Goal: Find specific page/section: Find specific page/section

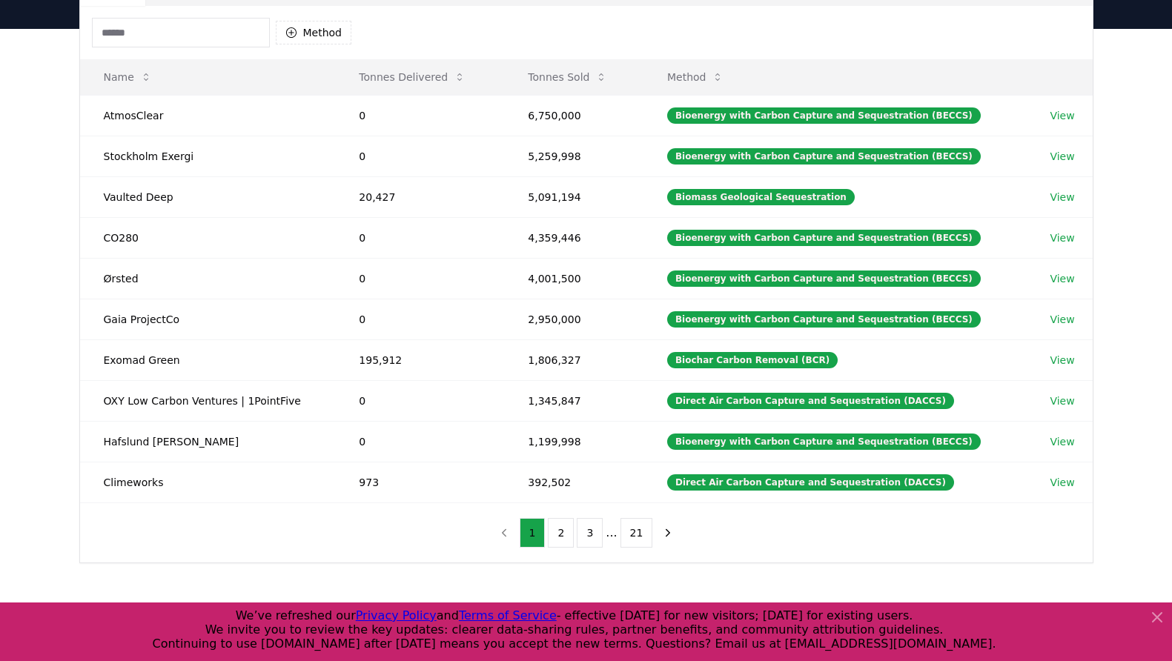
scroll to position [74, 0]
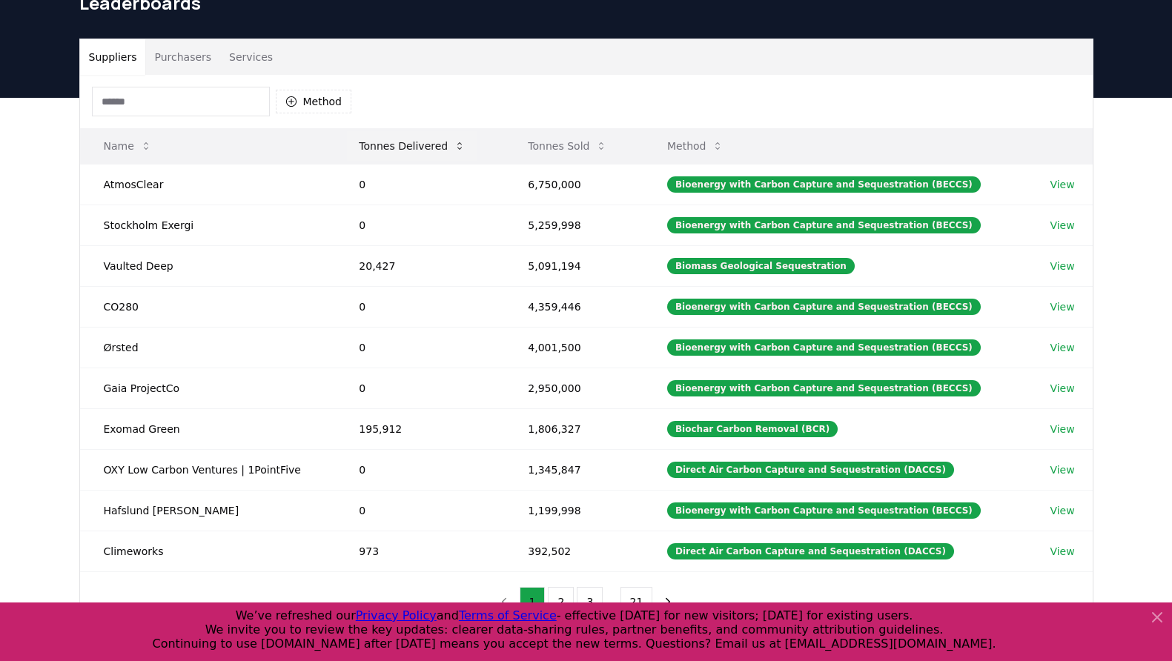
click at [389, 143] on button "Tonnes Delivered" at bounding box center [412, 146] width 131 height 30
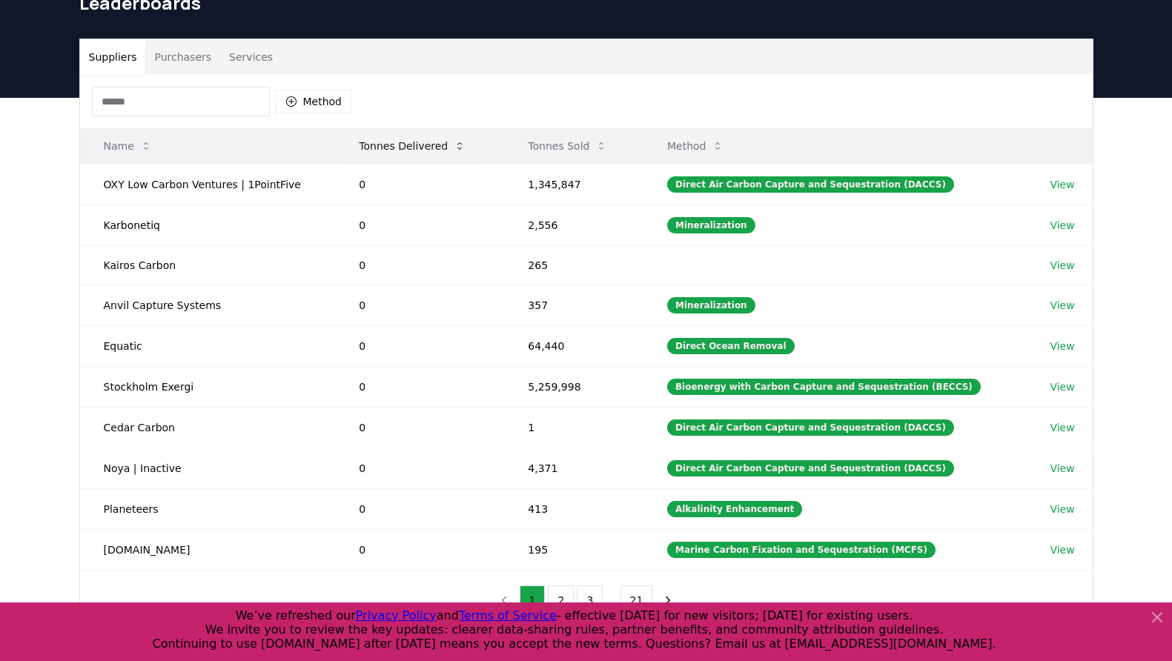
click at [392, 145] on button "Tonnes Delivered" at bounding box center [412, 146] width 131 height 30
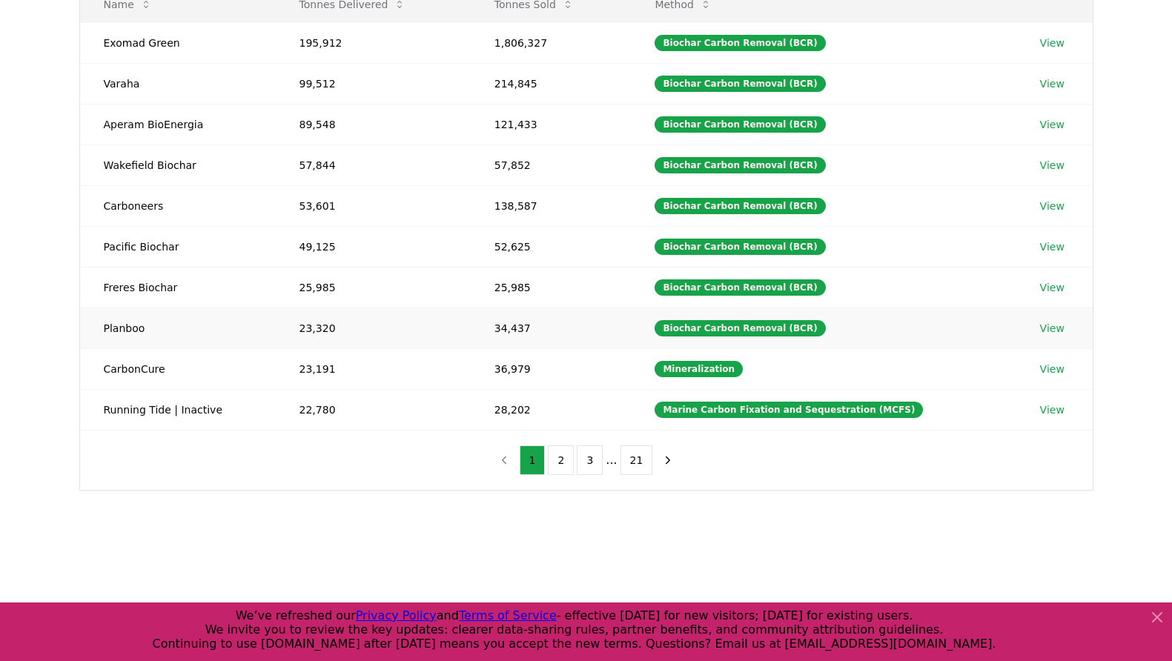
scroll to position [222, 0]
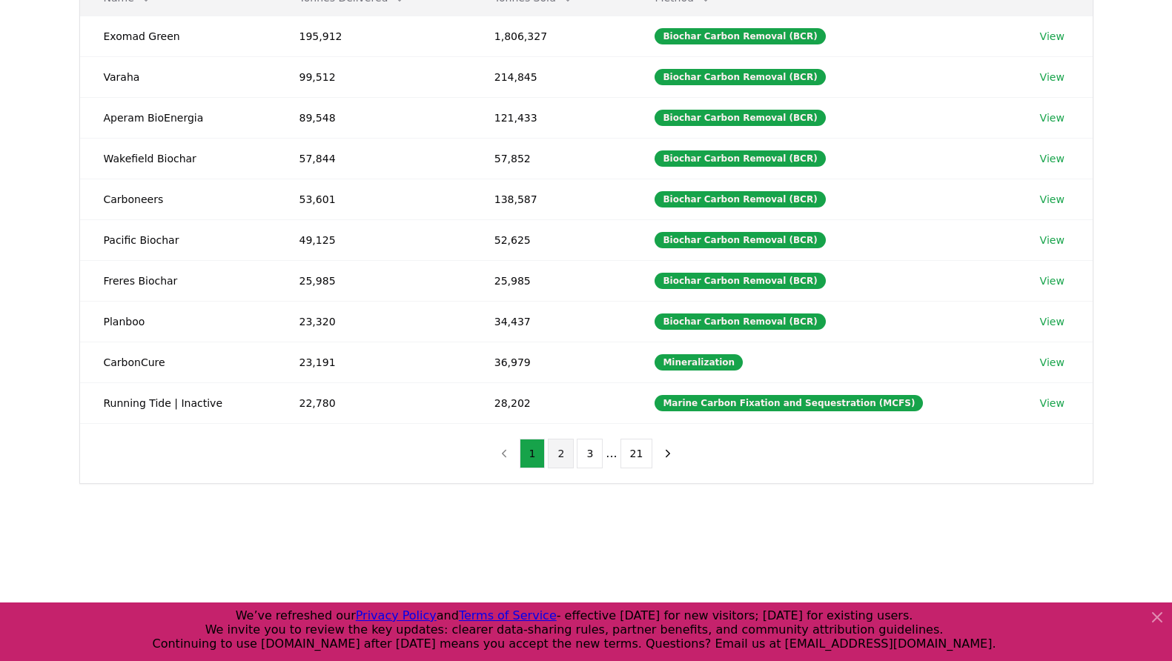
click at [566, 456] on button "2" at bounding box center [561, 454] width 26 height 30
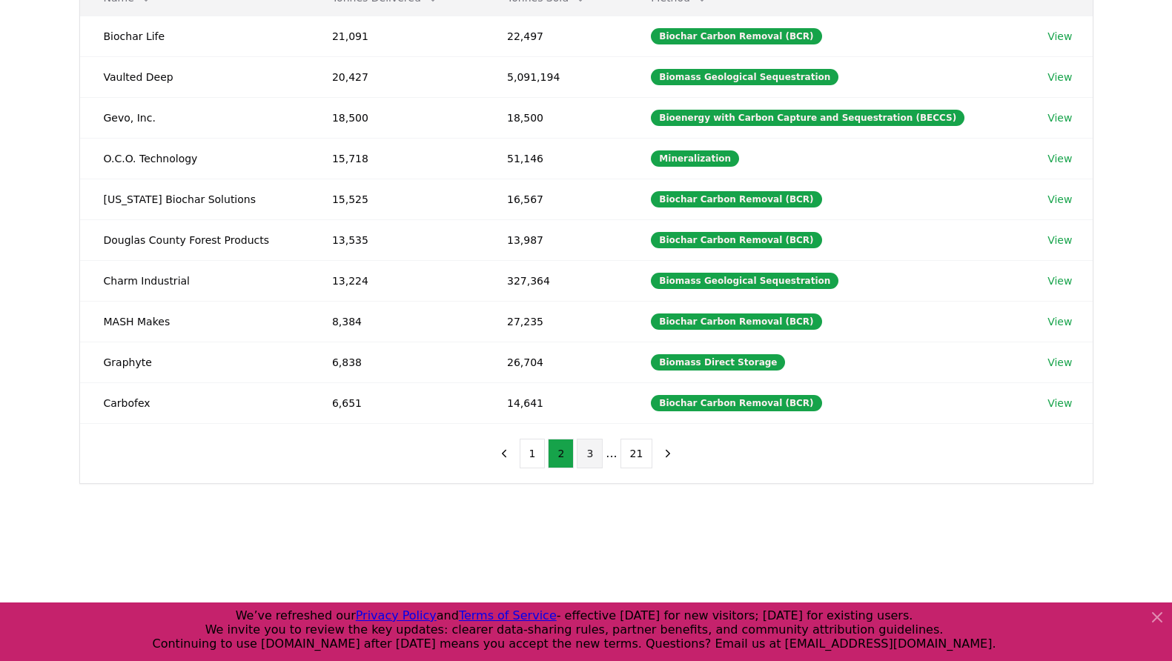
click at [590, 463] on button "3" at bounding box center [590, 454] width 26 height 30
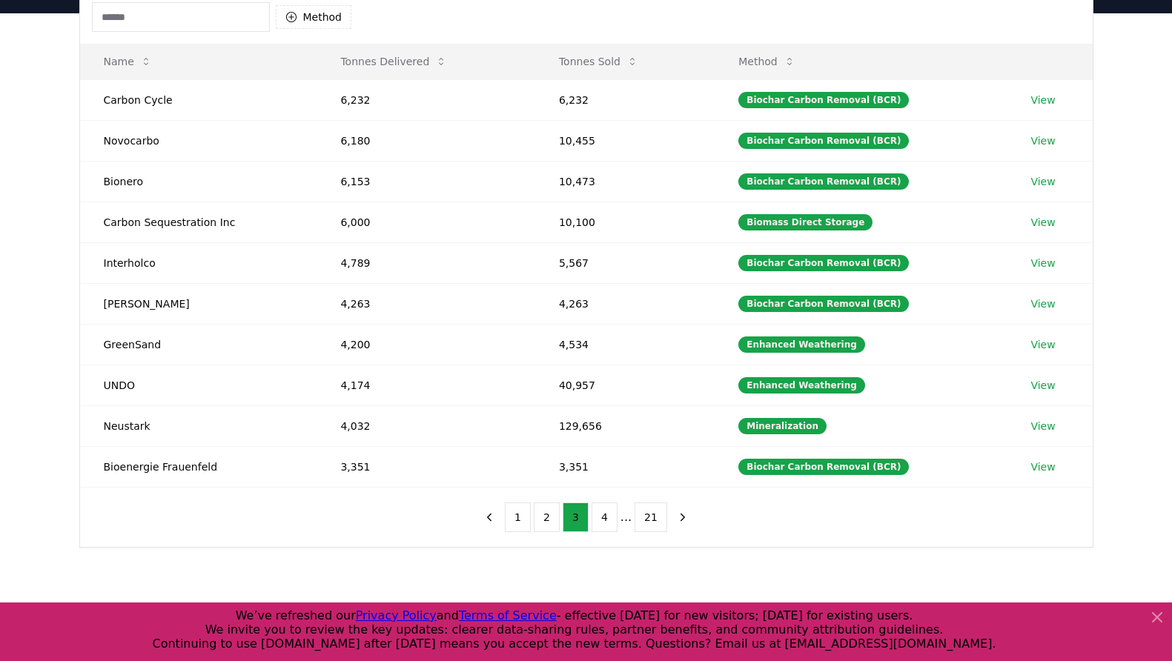
scroll to position [148, 0]
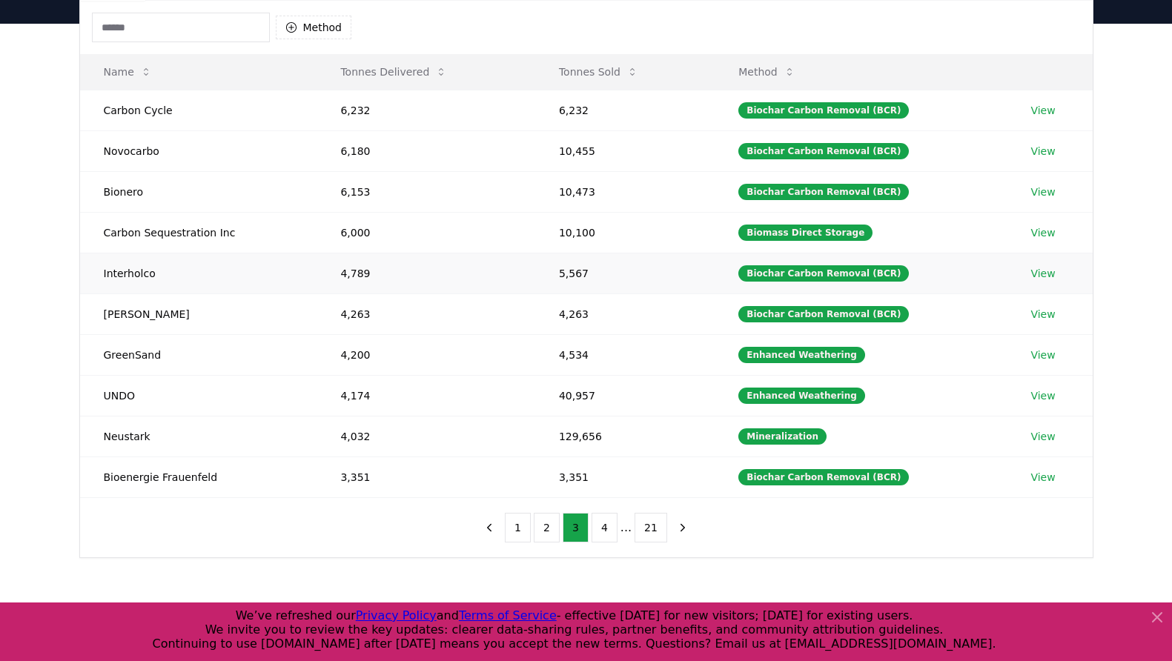
click at [1037, 271] on link "View" at bounding box center [1043, 273] width 24 height 15
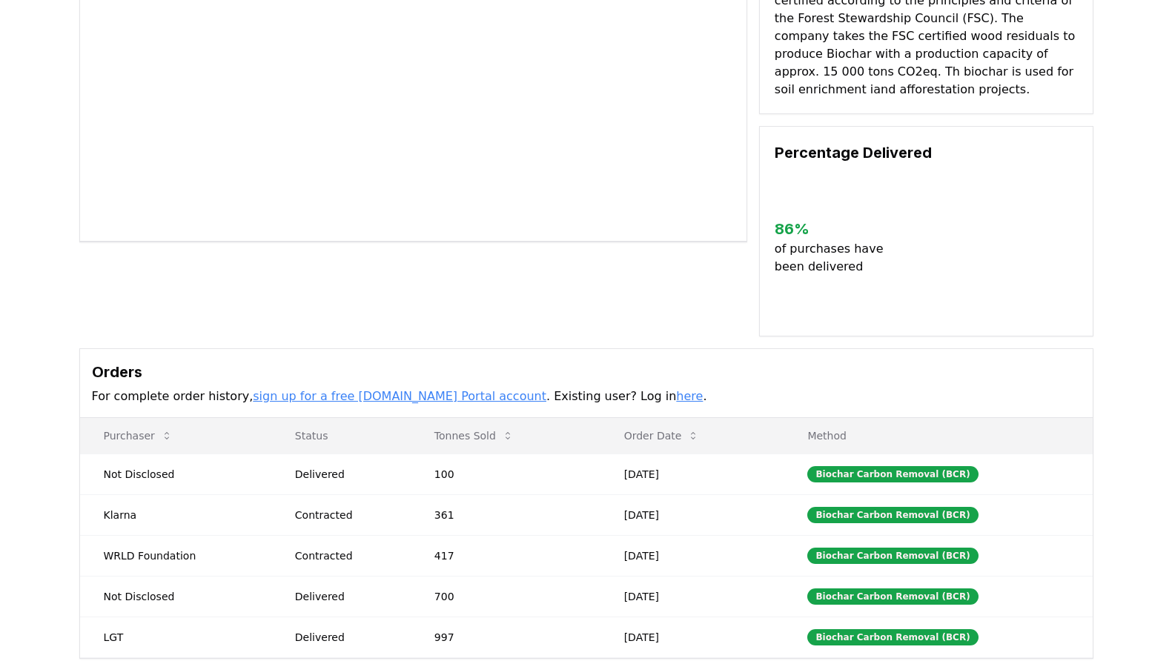
scroll to position [222, 0]
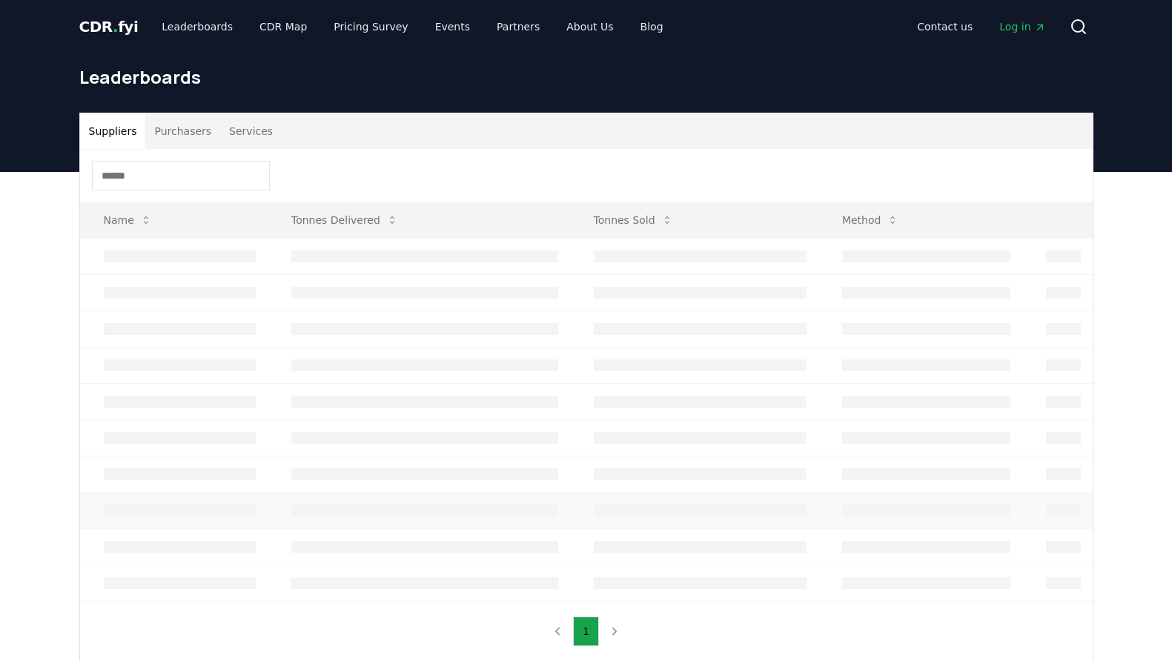
scroll to position [148, 0]
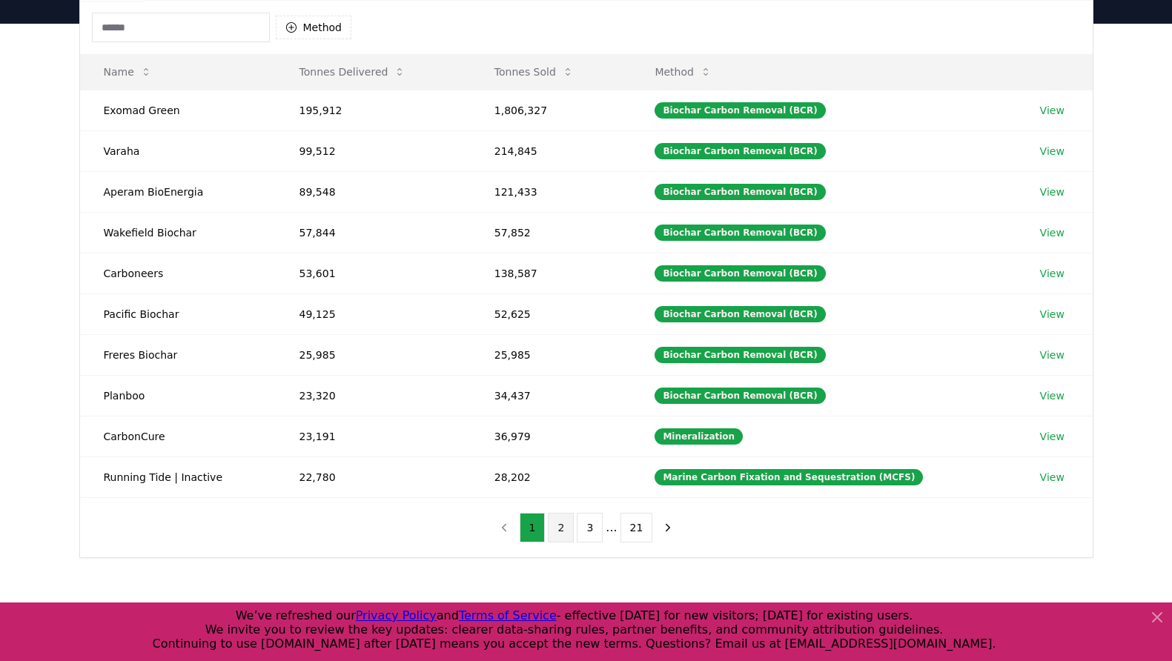
click at [562, 529] on button "2" at bounding box center [561, 528] width 26 height 30
